Goal: Task Accomplishment & Management: Use online tool/utility

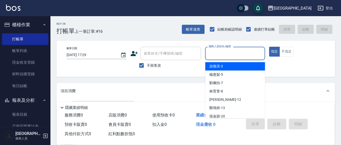
drag, startPoint x: 227, startPoint y: 51, endPoint x: 264, endPoint y: 71, distance: 42.1
click at [227, 51] on input "服務人員姓名/編號" at bounding box center [234, 53] width 55 height 9
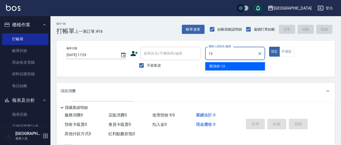
type input "13"
type button "true"
type input "鄭瑋婷-13"
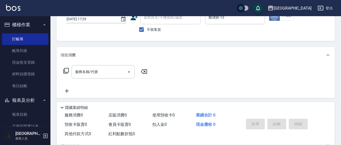
scroll to position [52, 0]
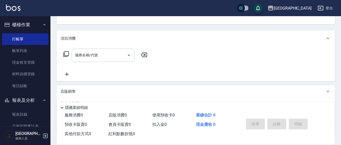
click at [105, 58] on input "服務名稱/代號" at bounding box center [99, 55] width 51 height 9
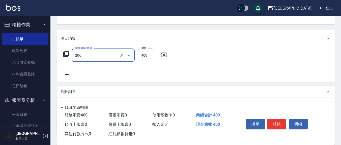
type input "健康洗(206)"
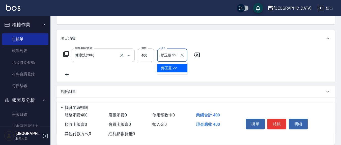
type input "鄭玉蔓-22"
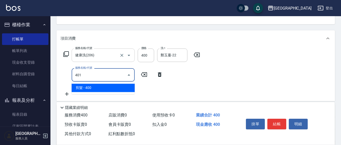
type input "剪髮(401)"
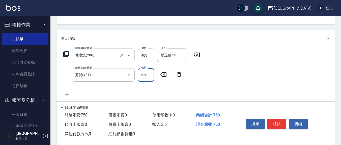
type input "350"
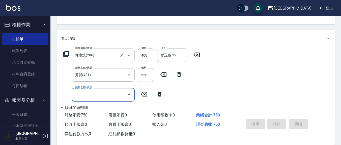
type input "[DATE] 18:06"
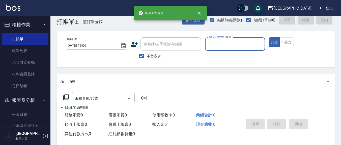
scroll to position [0, 0]
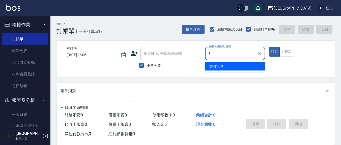
type input "游雅淇-3"
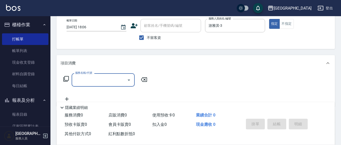
scroll to position [52, 0]
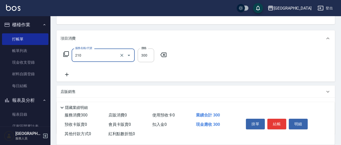
type input "歐娜洗髮精(210)"
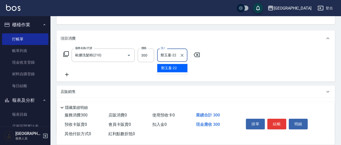
type input "鄭玉蔓-22"
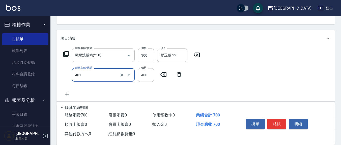
type input "剪髮(401)"
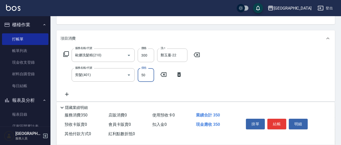
type input "50"
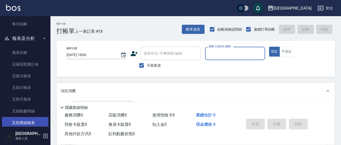
scroll to position [105, 0]
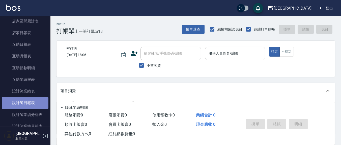
click at [29, 101] on link "設計師日報表" at bounding box center [25, 103] width 46 height 12
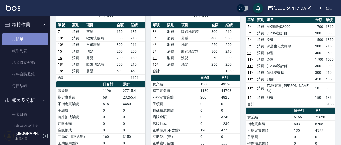
click at [25, 39] on link "打帳單" at bounding box center [25, 39] width 46 height 12
